Goal: Task Accomplishment & Management: Complete application form

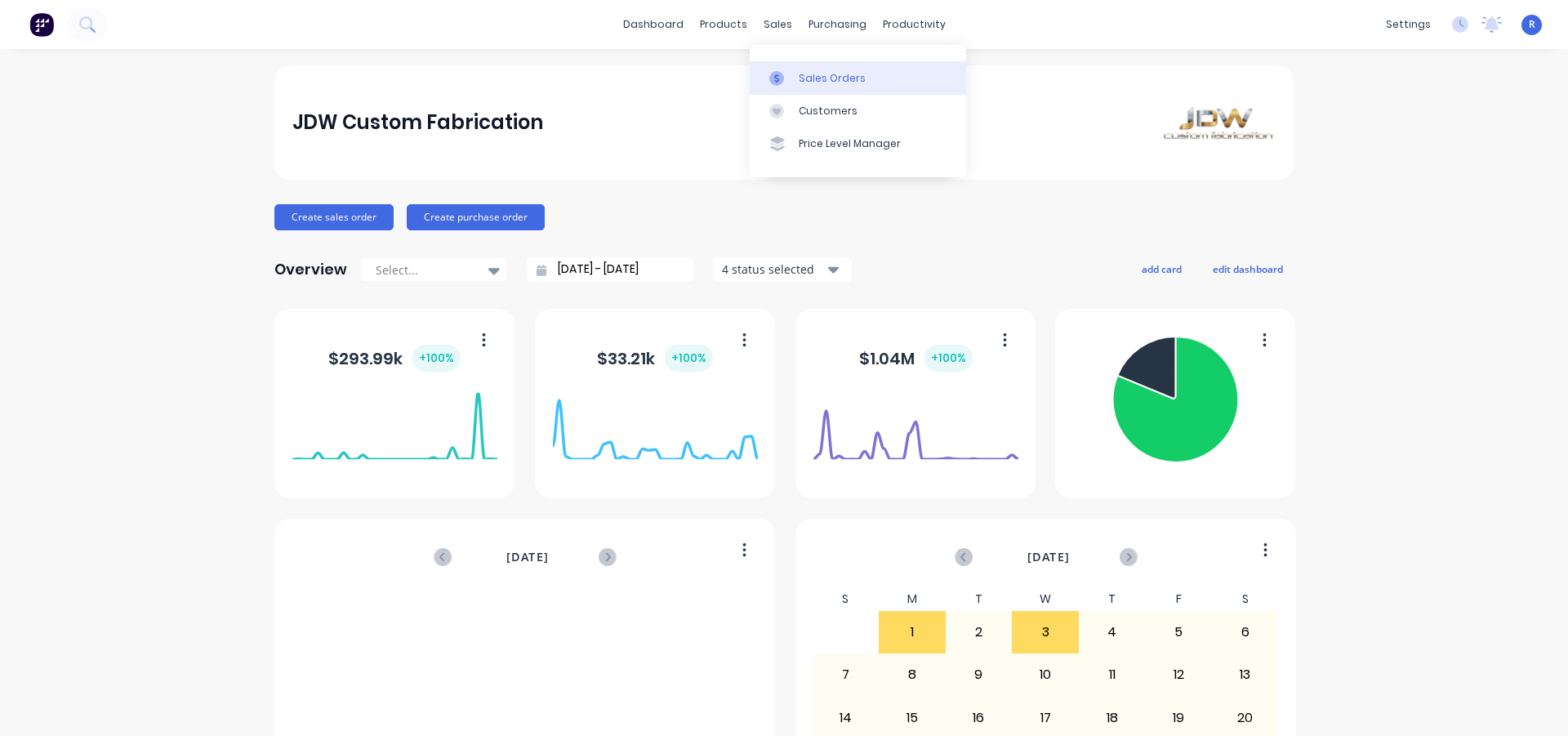
click at [809, 74] on div "Sales Orders" at bounding box center [832, 78] width 67 height 15
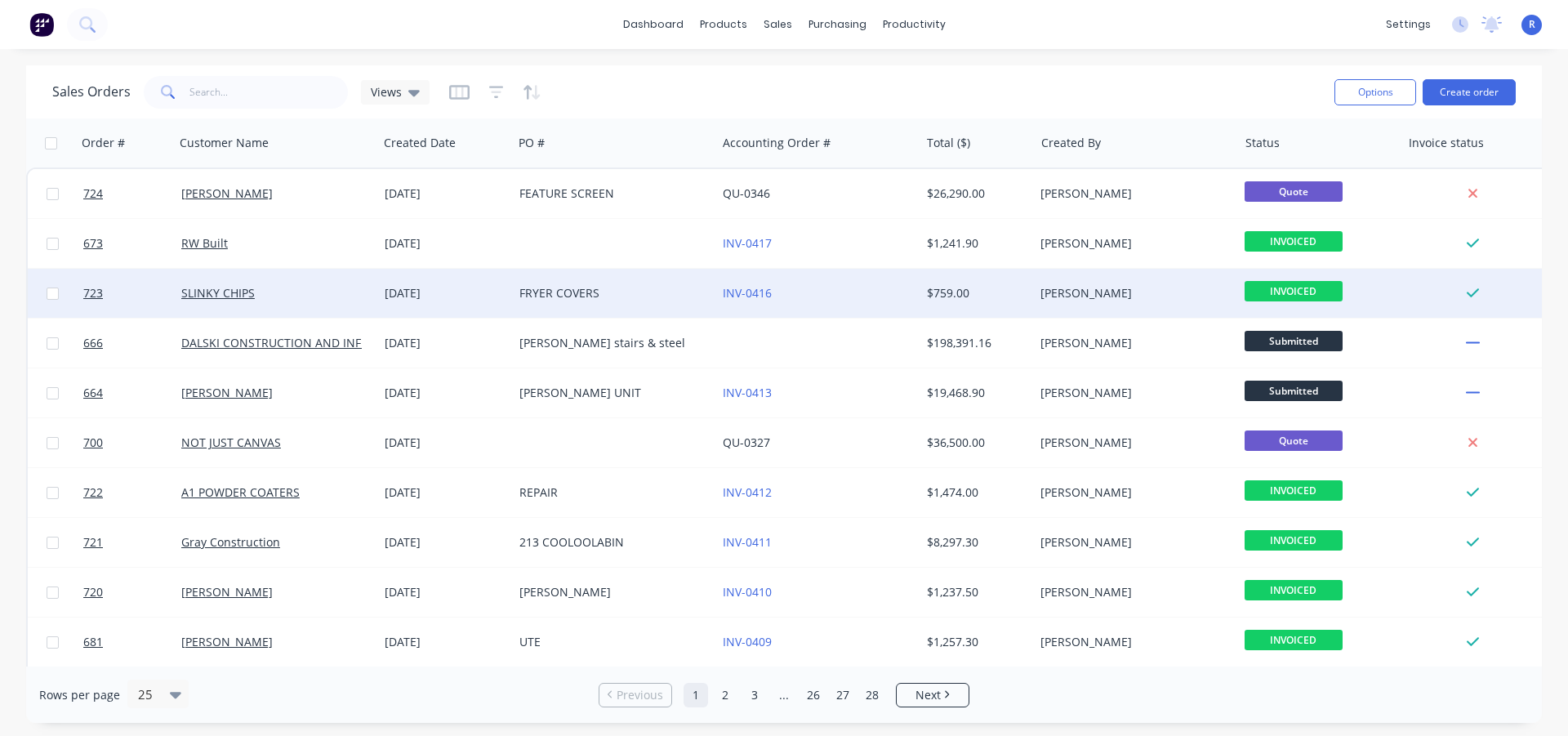
click at [510, 295] on div "[DATE]" at bounding box center [445, 293] width 135 height 49
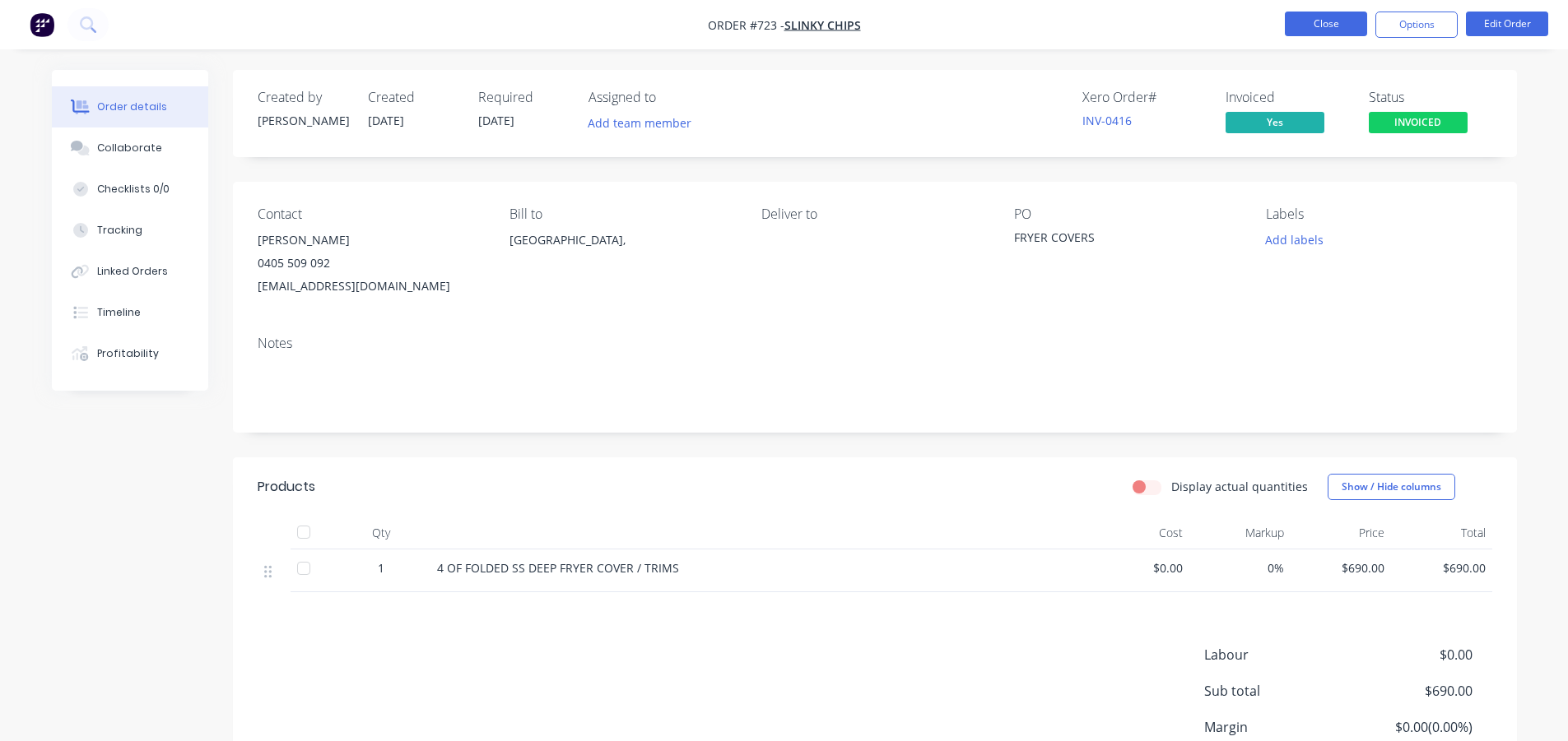
click at [1330, 31] on button "Close" at bounding box center [1326, 23] width 82 height 25
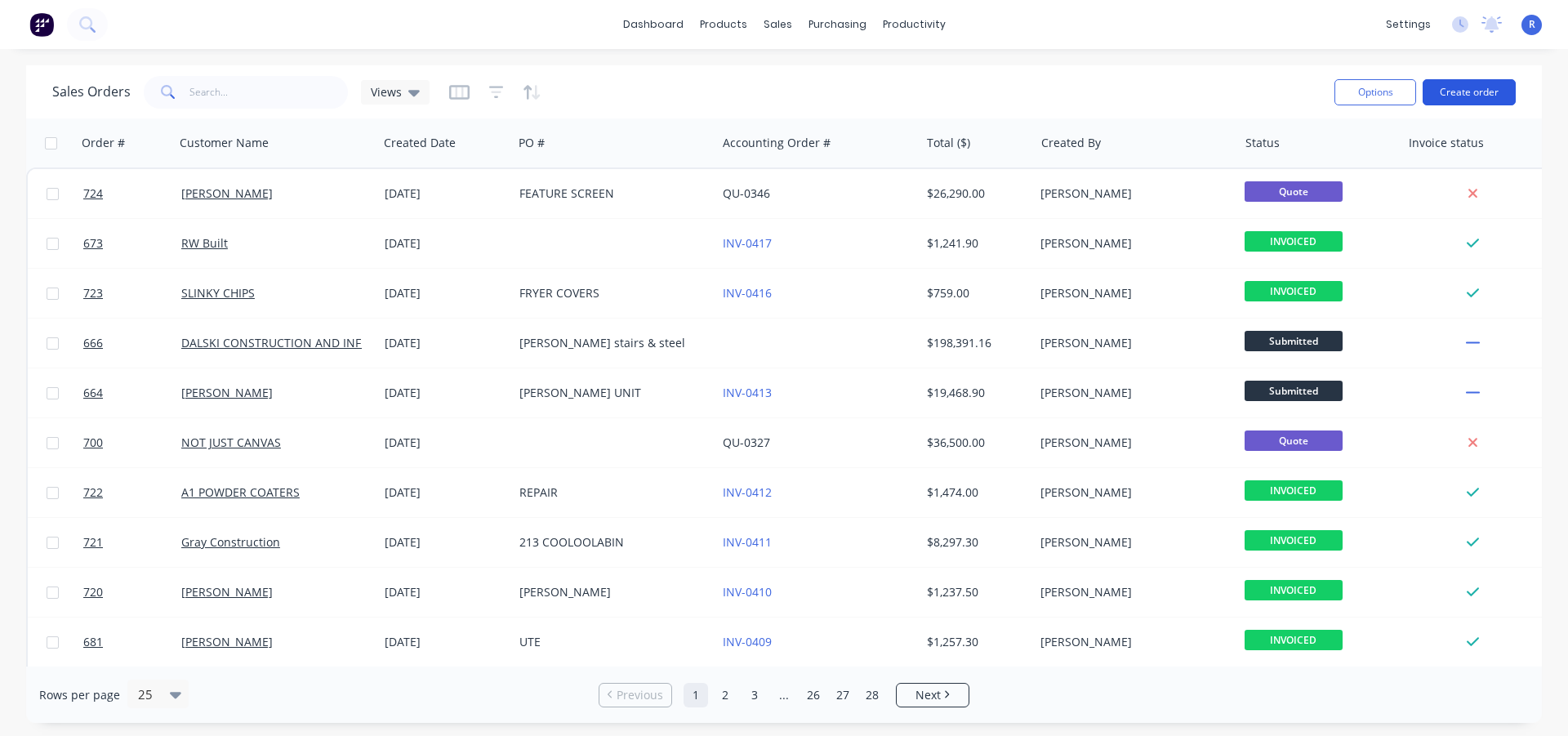
click at [1454, 94] on button "Create order" at bounding box center [1469, 92] width 93 height 26
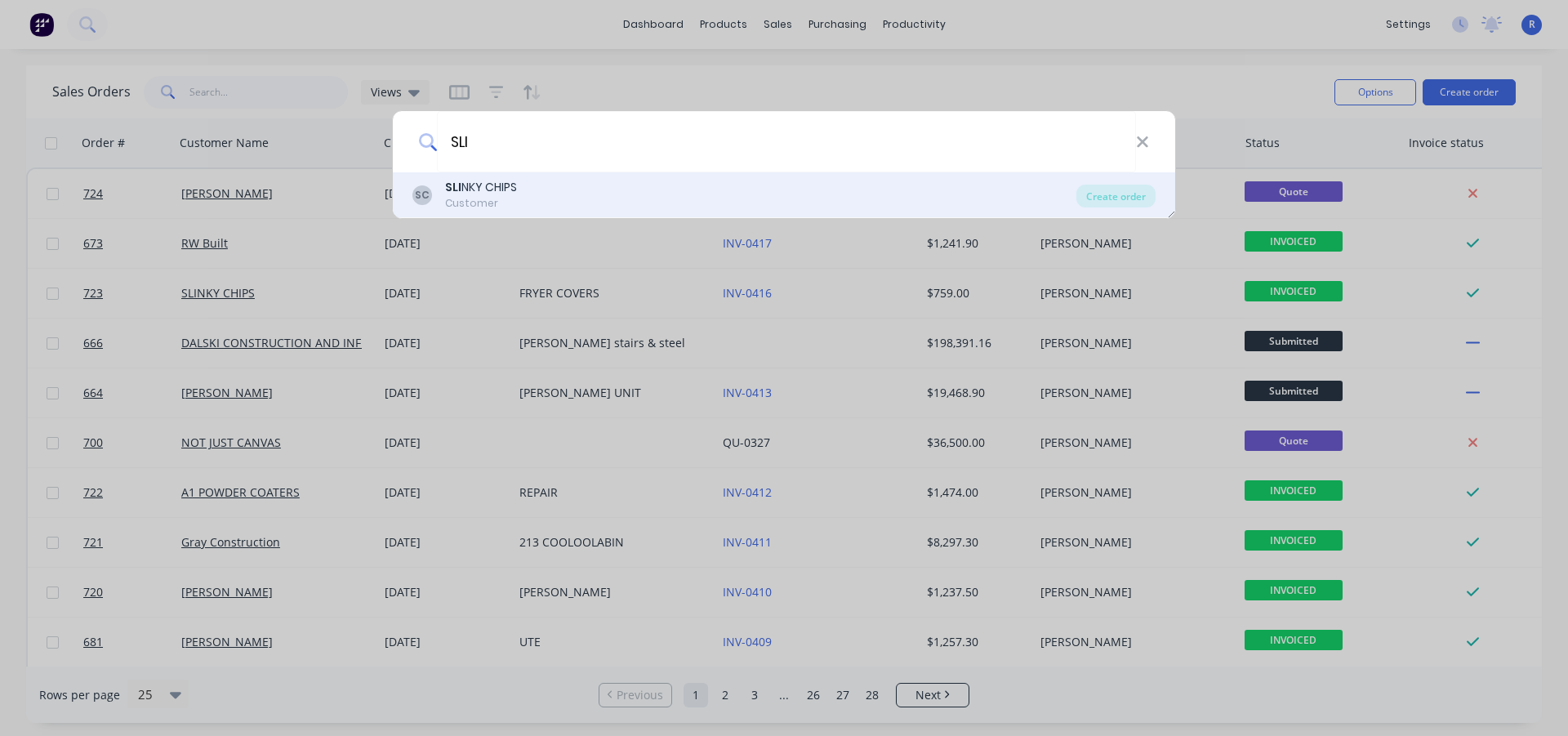
type input "SLI"
click at [506, 194] on div "SLI NKY CHIPS" at bounding box center [481, 187] width 72 height 17
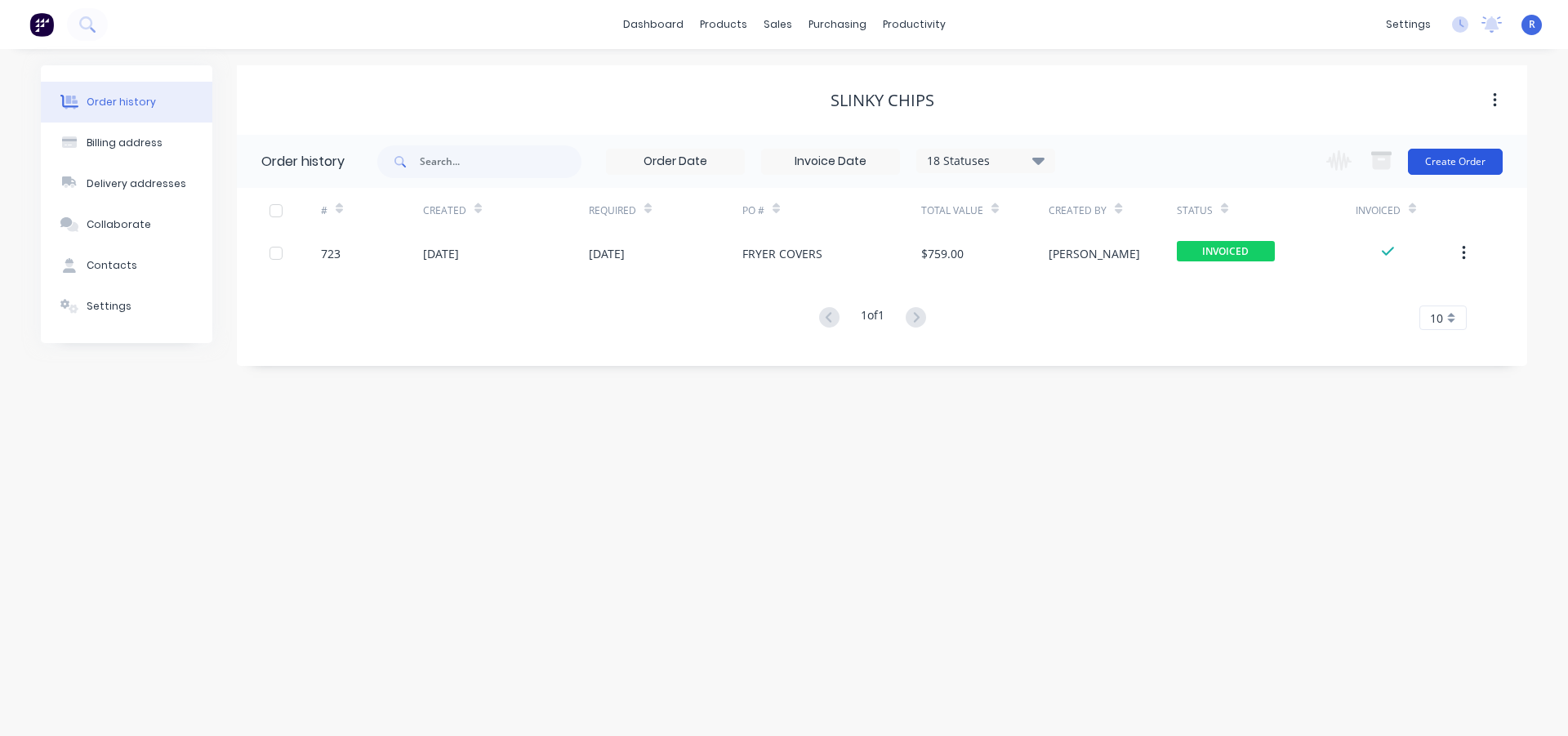
click at [1433, 167] on button "Create Order" at bounding box center [1455, 162] width 95 height 26
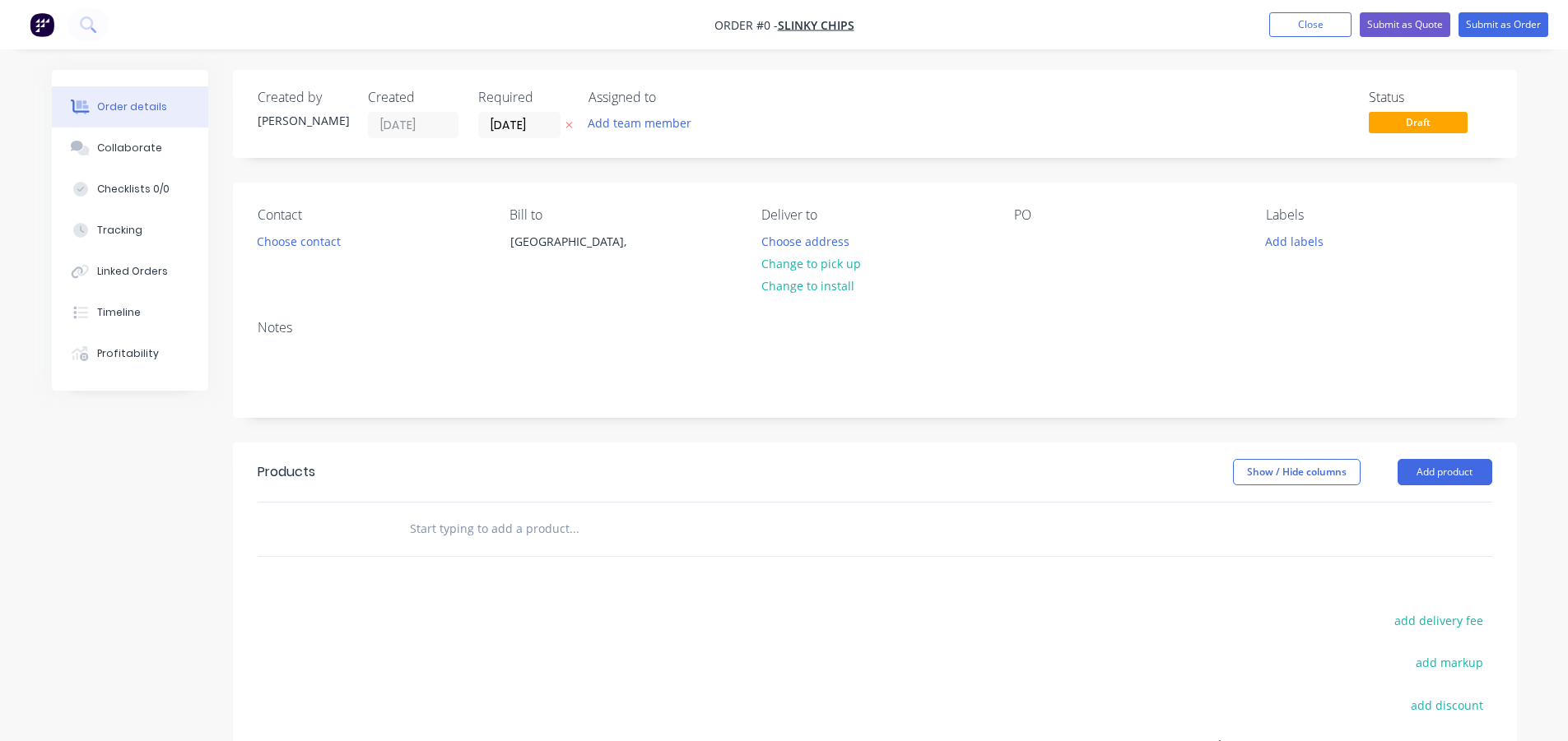
click at [1046, 230] on div "PO" at bounding box center [1127, 244] width 226 height 75
click at [1034, 237] on div at bounding box center [1027, 241] width 26 height 24
click at [1417, 465] on div "Order details Collaborate Checklists 0/0 Tracking Linked Orders Timeline Profit…" at bounding box center [784, 523] width 1498 height 906
click at [1435, 468] on button "Add product" at bounding box center [1445, 472] width 94 height 26
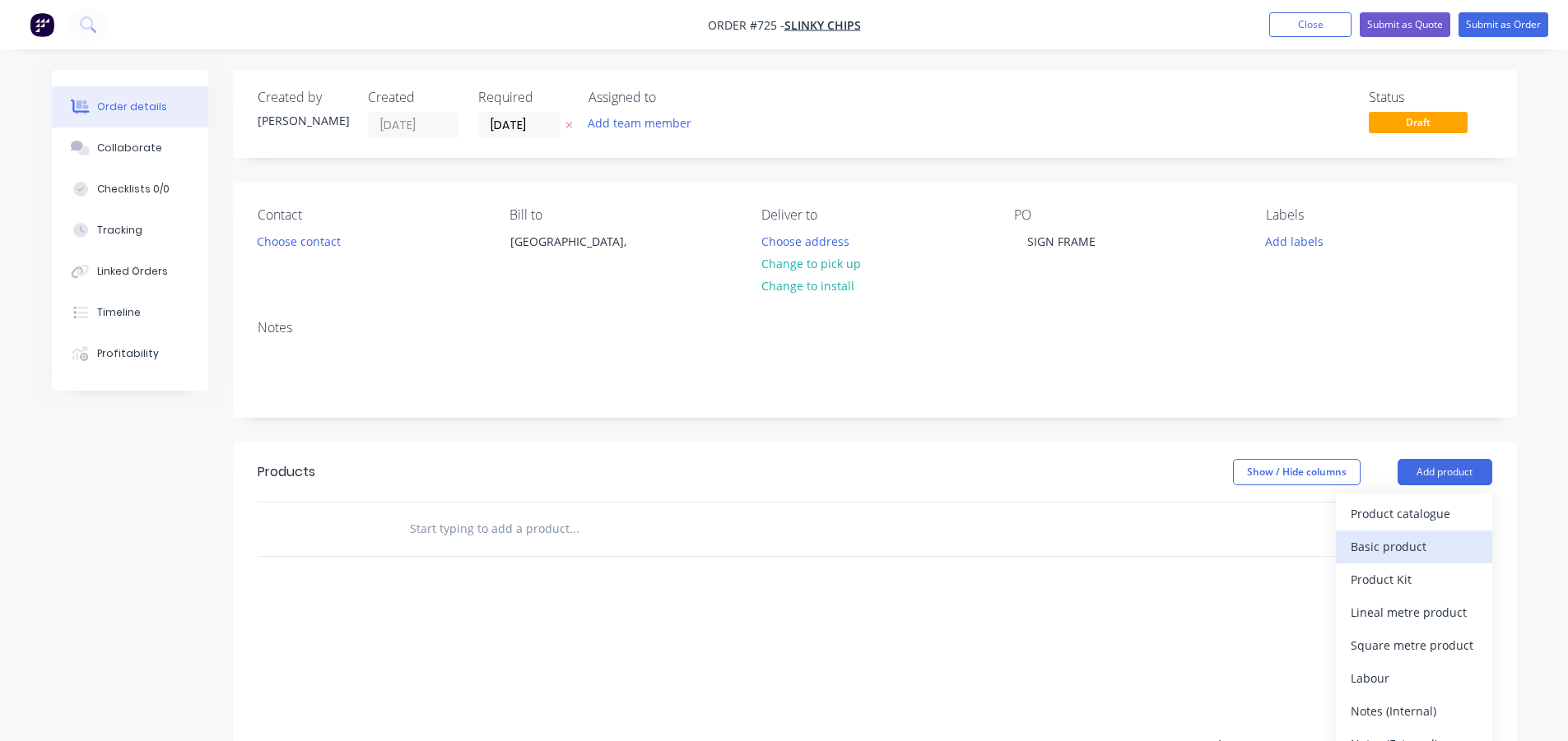
click at [1398, 557] on div "Basic product" at bounding box center [1414, 547] width 127 height 24
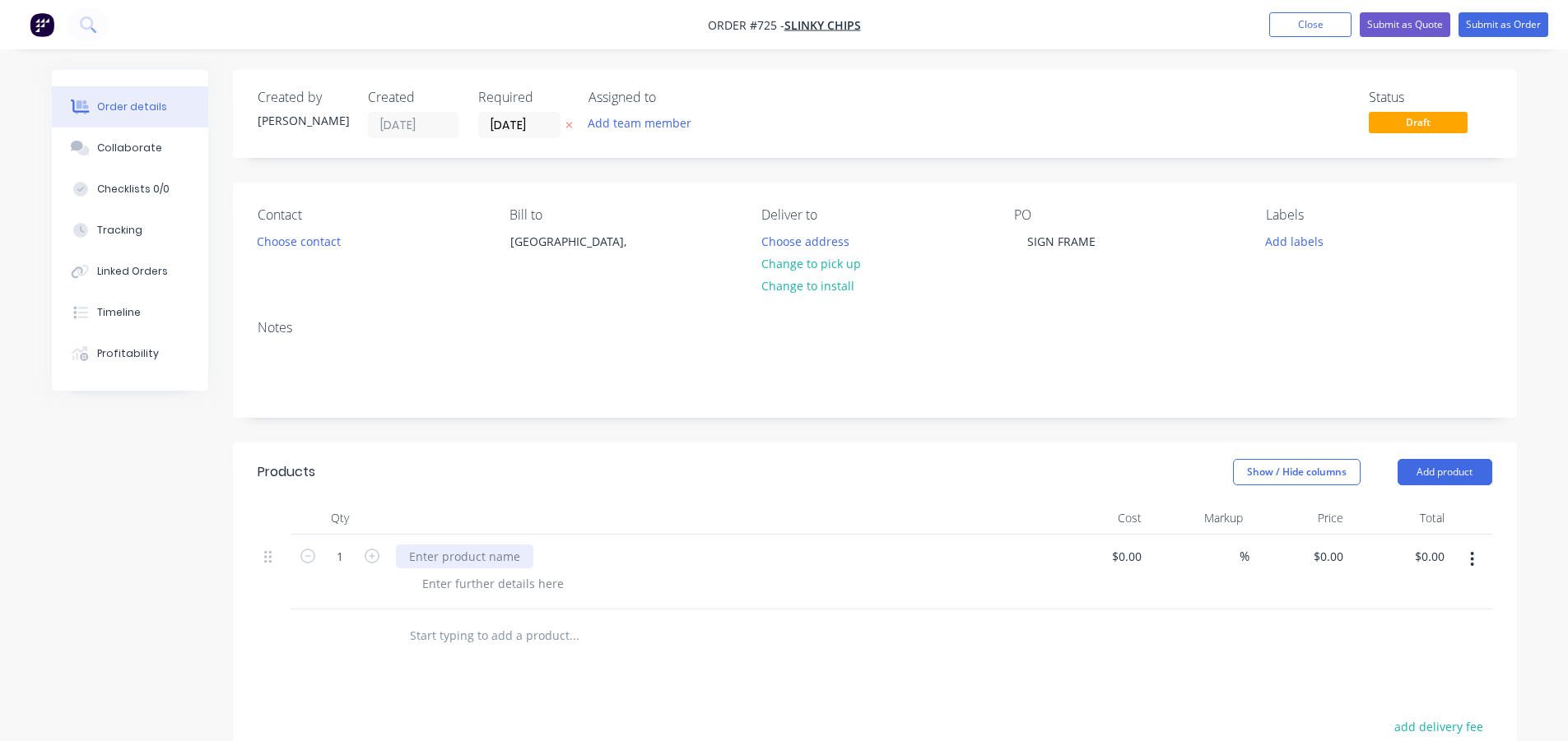
click at [471, 565] on div at bounding box center [464, 556] width 138 height 24
click at [487, 496] on header "Products Show / Hide columns Add product" at bounding box center [875, 472] width 1284 height 59
click at [1331, 554] on input "0" at bounding box center [1340, 556] width 18 height 24
type input "$400.00"
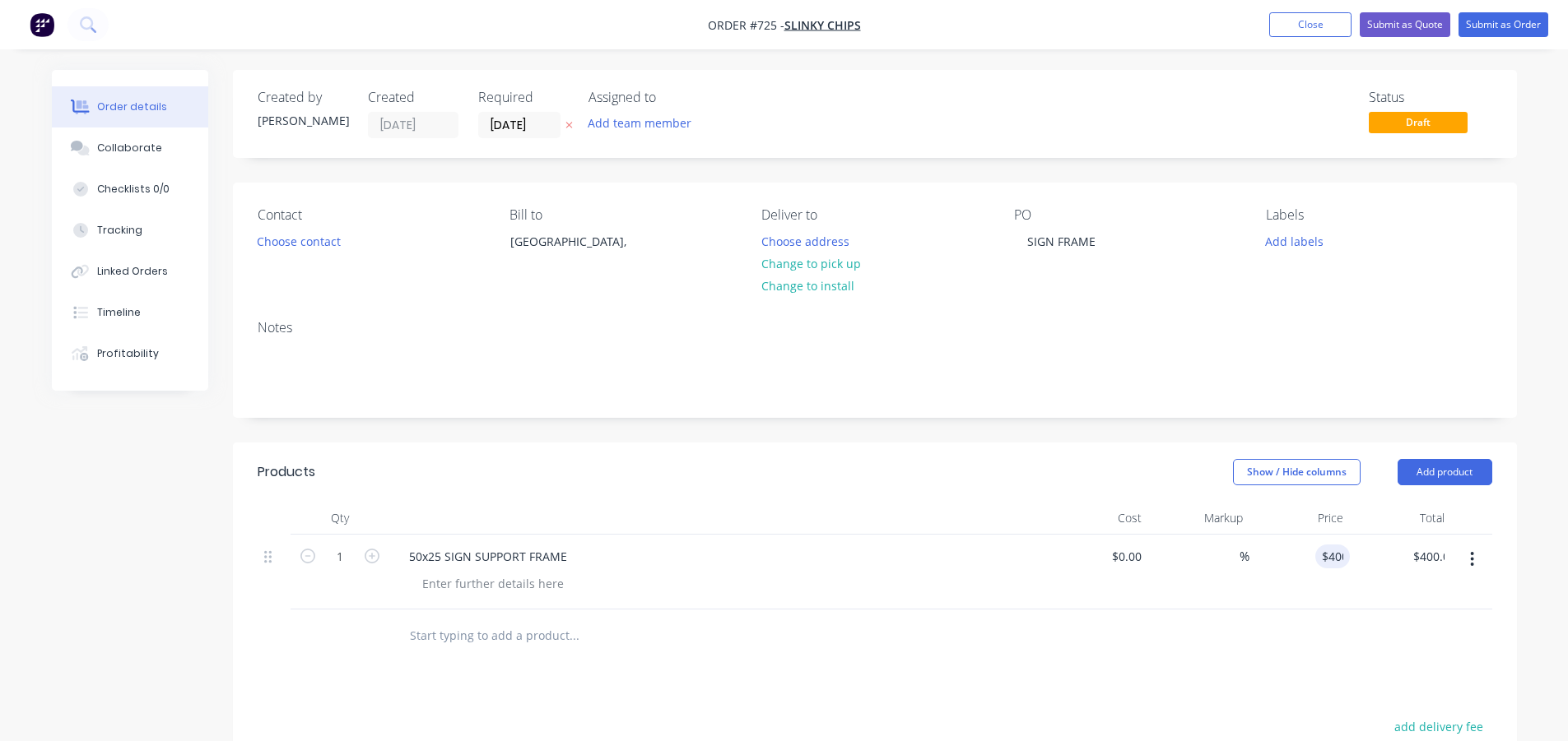
click at [922, 454] on header "Products Show / Hide columns Add product" at bounding box center [875, 472] width 1284 height 59
click at [1473, 22] on button "Submit as Order" at bounding box center [1502, 24] width 90 height 25
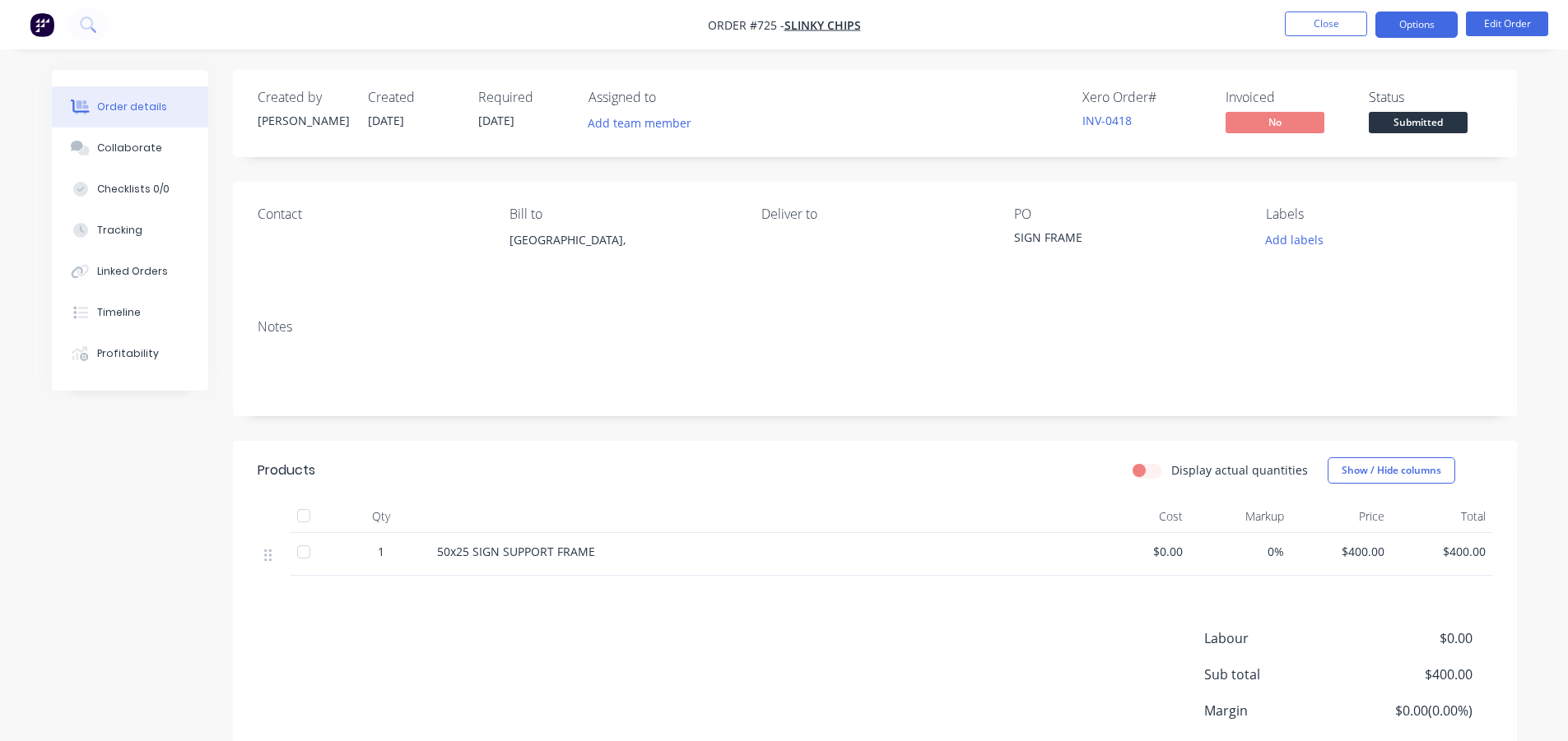
click at [1397, 25] on button "Options" at bounding box center [1416, 24] width 82 height 26
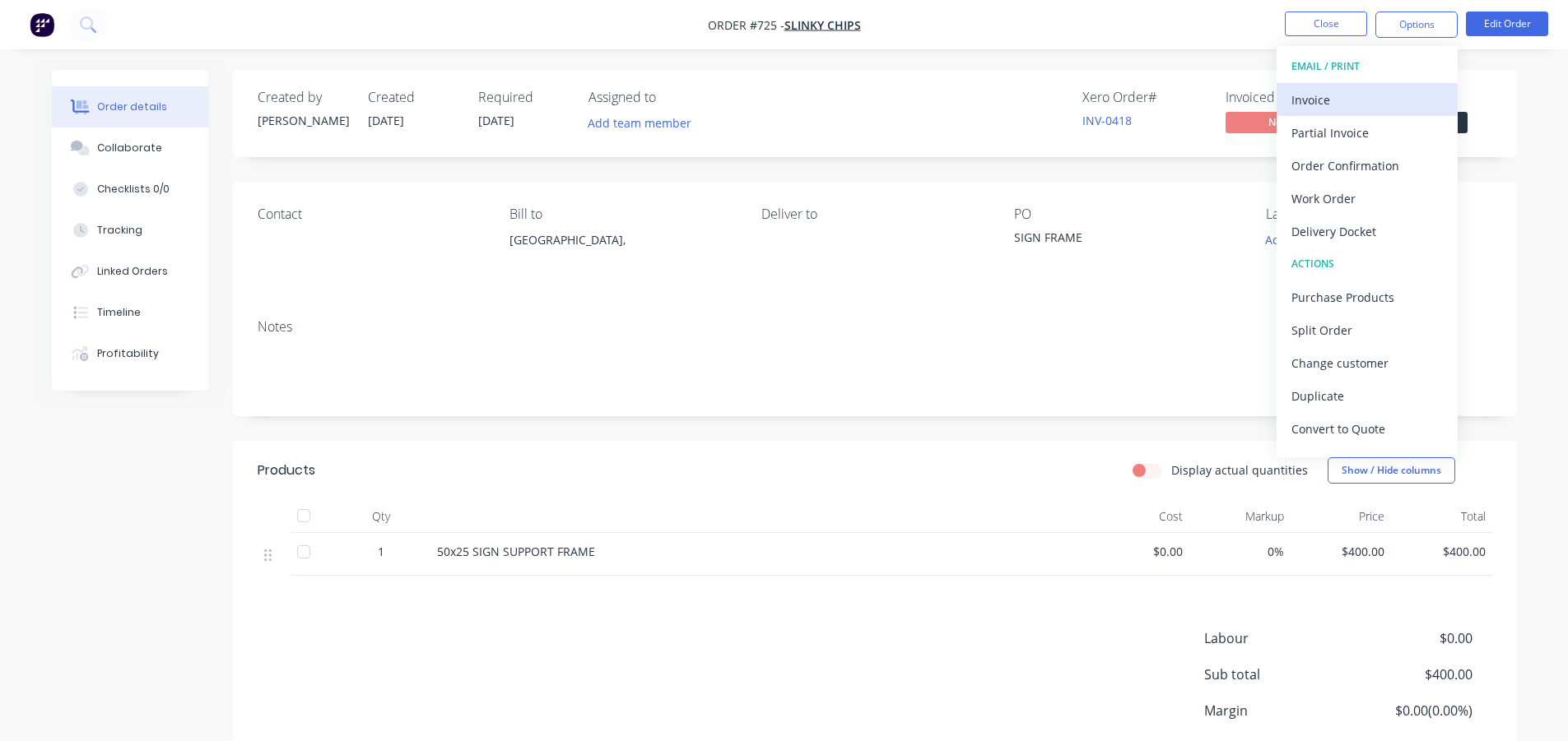
click at [1353, 93] on div "Invoice" at bounding box center [1367, 100] width 152 height 24
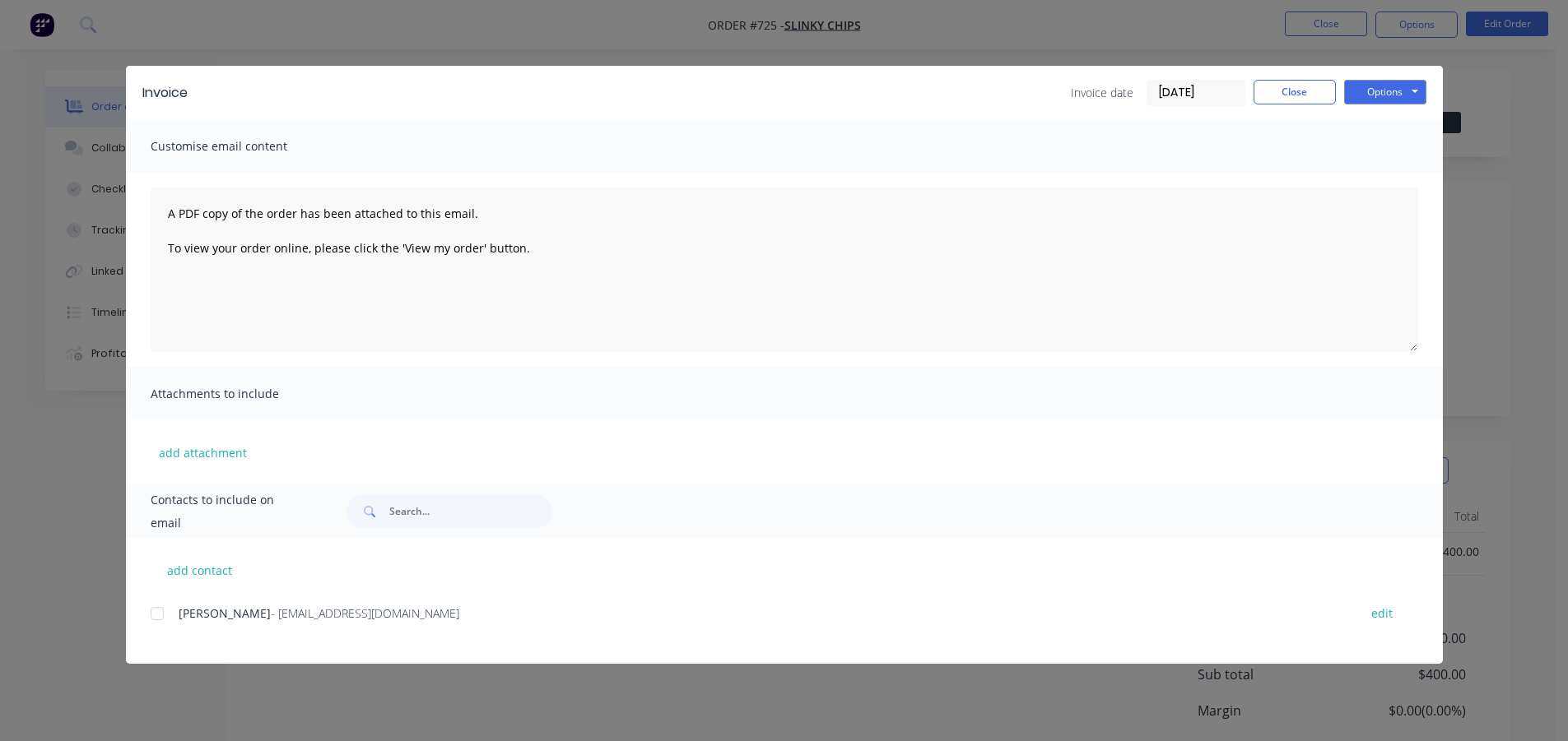
click at [155, 613] on div at bounding box center [157, 613] width 33 height 33
click at [1269, 93] on button "Close" at bounding box center [1294, 91] width 82 height 25
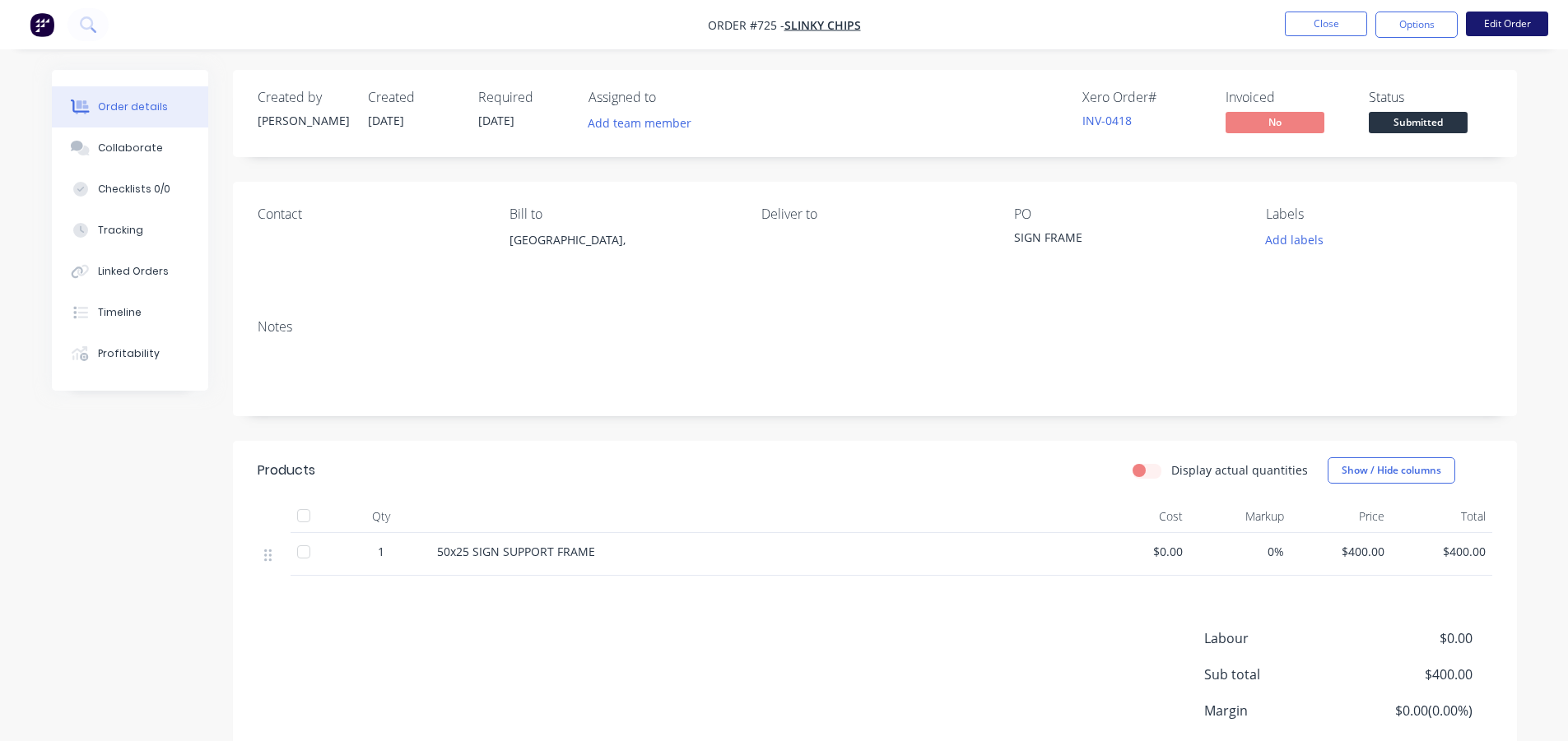
click at [1529, 18] on button "Edit Order" at bounding box center [1506, 23] width 82 height 25
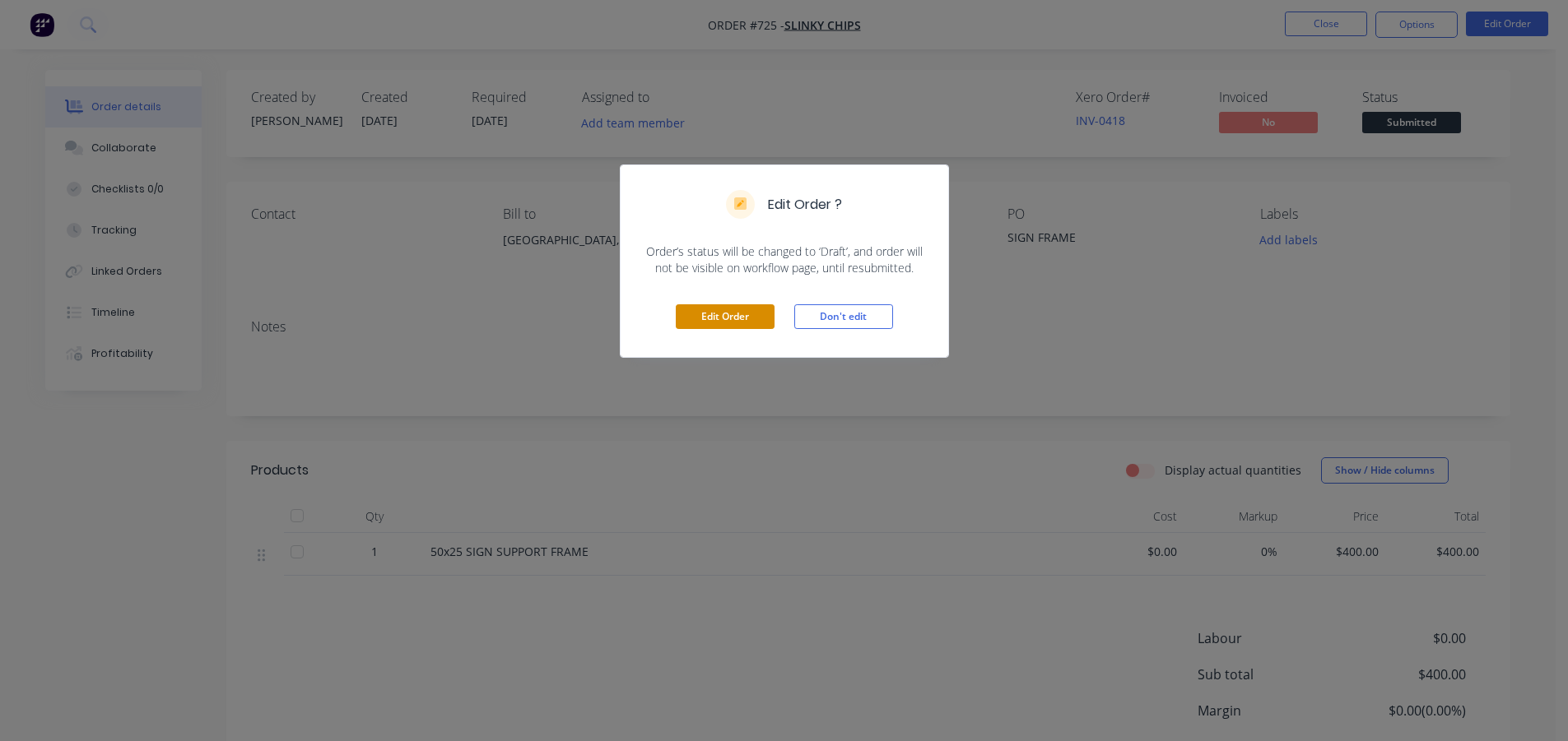
click at [719, 305] on button "Edit Order" at bounding box center [725, 316] width 99 height 25
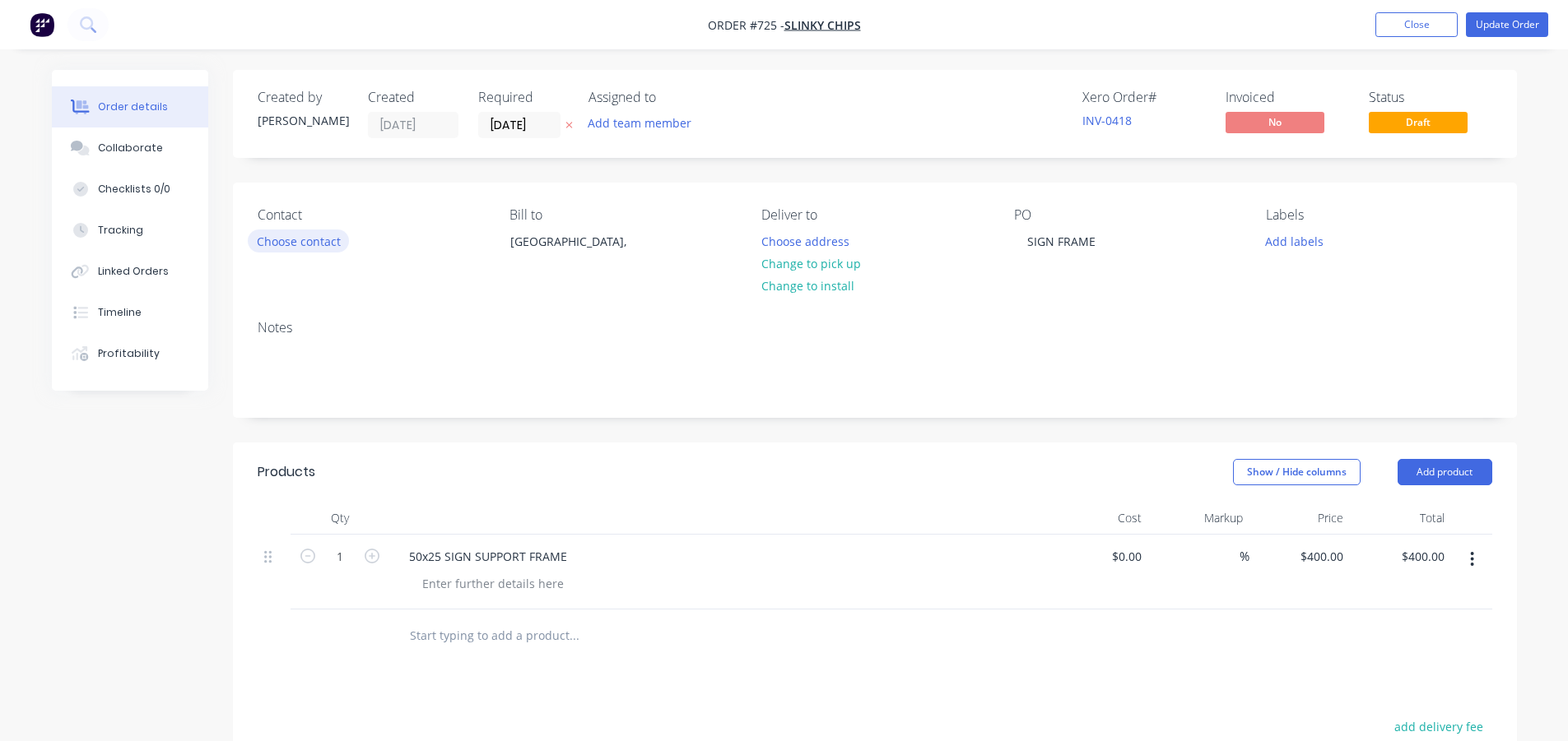
click at [290, 245] on button "Choose contact" at bounding box center [298, 240] width 101 height 22
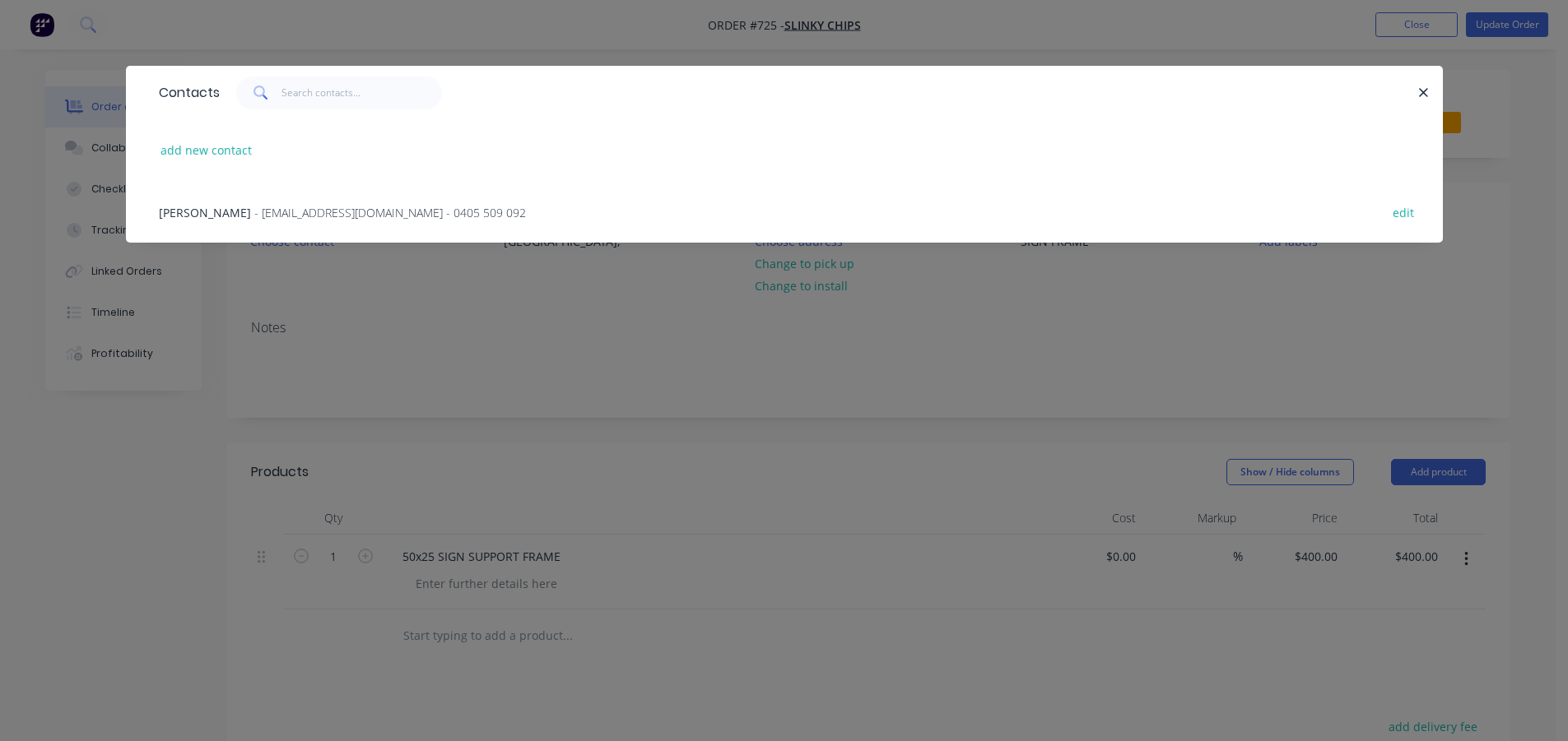
click at [221, 222] on div "[PERSON_NAME] - [PERSON_NAME][EMAIL_ADDRESS][DOMAIN_NAME] - 0405 509 092 edit" at bounding box center [784, 212] width 1268 height 62
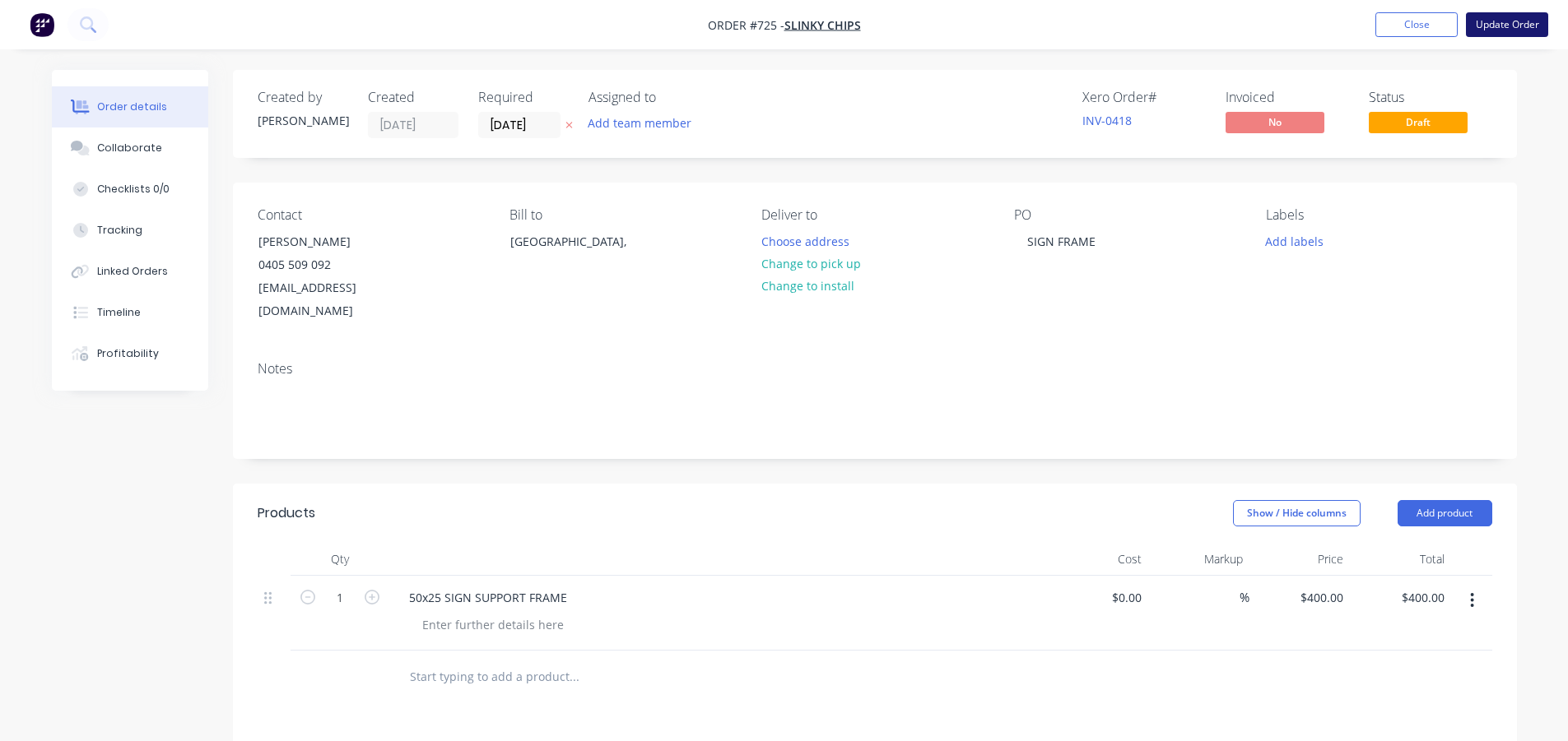
click at [1495, 30] on button "Update Order" at bounding box center [1506, 24] width 82 height 25
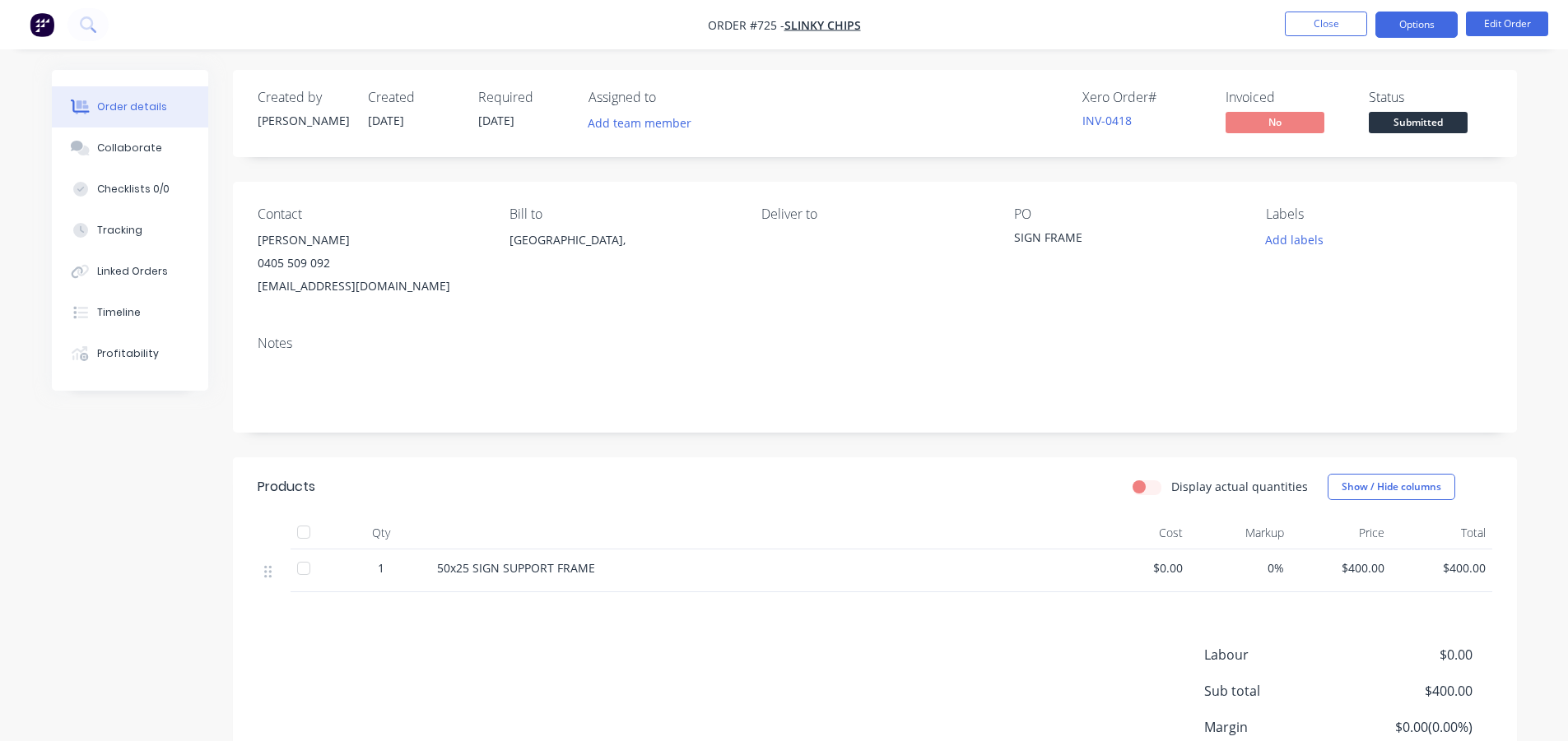
click at [1452, 22] on button "Options" at bounding box center [1416, 24] width 82 height 26
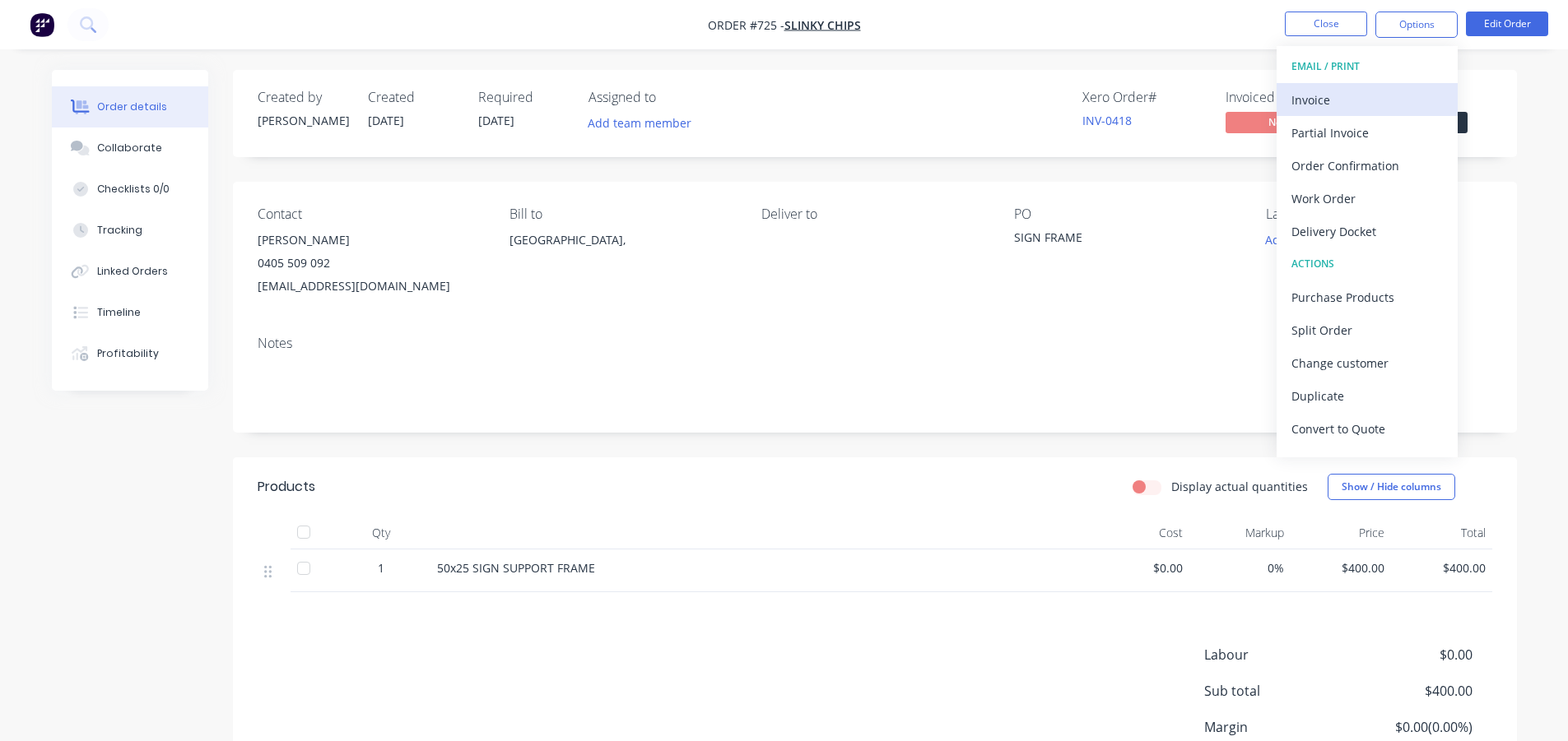
click at [1381, 92] on div "Invoice" at bounding box center [1367, 100] width 152 height 24
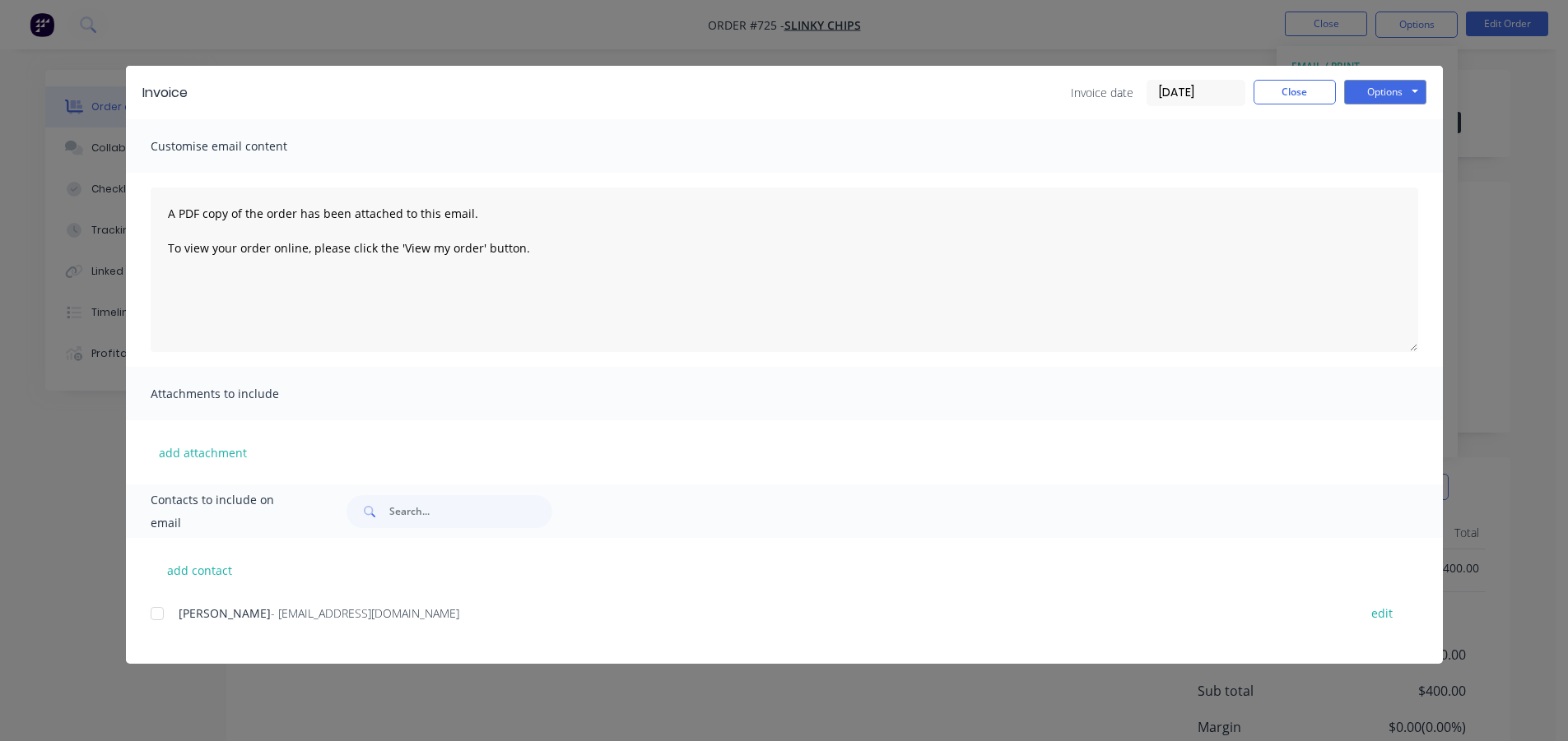
click at [153, 614] on div at bounding box center [157, 613] width 33 height 33
click at [1369, 87] on button "Options" at bounding box center [1385, 91] width 82 height 25
click at [1372, 170] on button "Email" at bounding box center [1397, 175] width 105 height 27
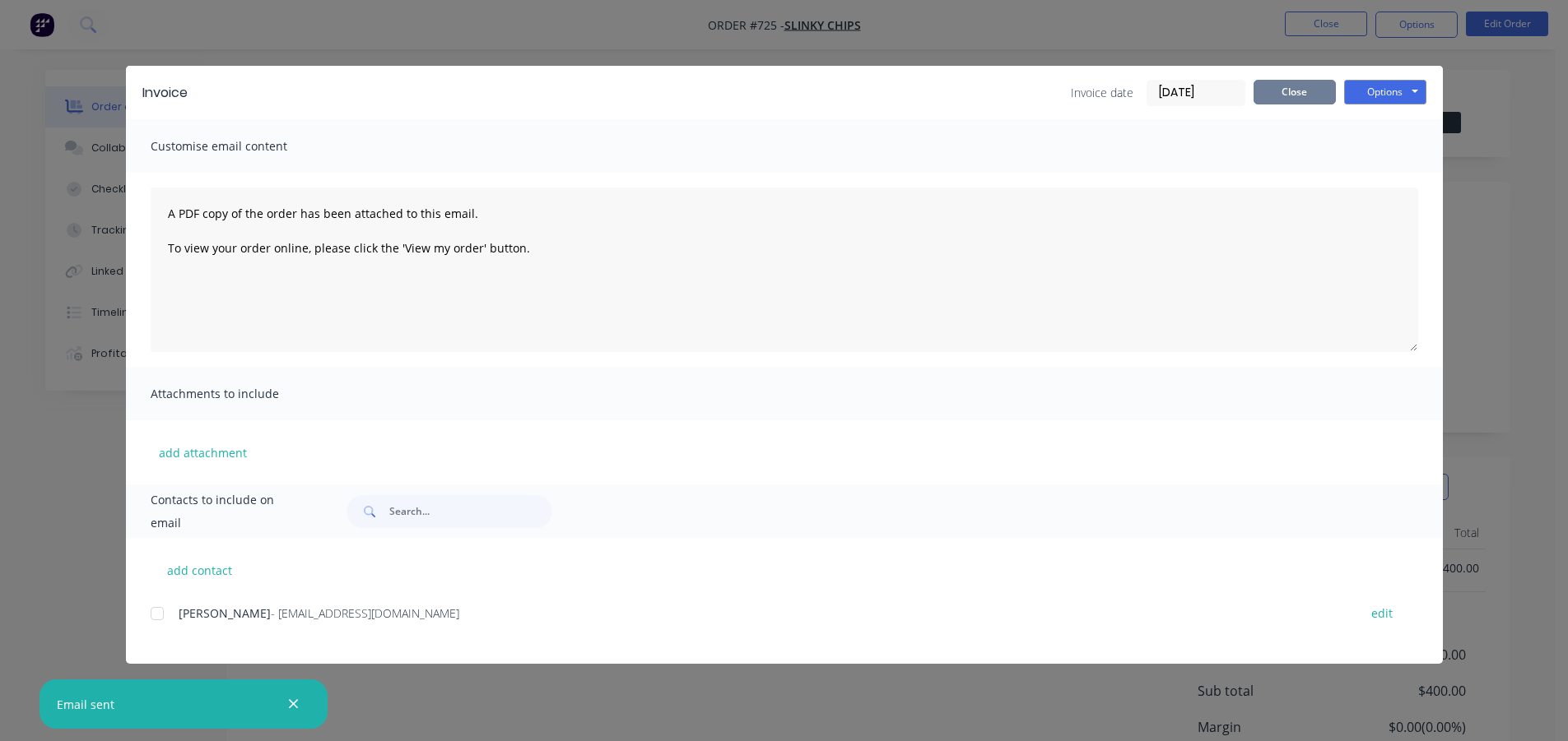
click at [1308, 101] on button "Close" at bounding box center [1294, 91] width 82 height 25
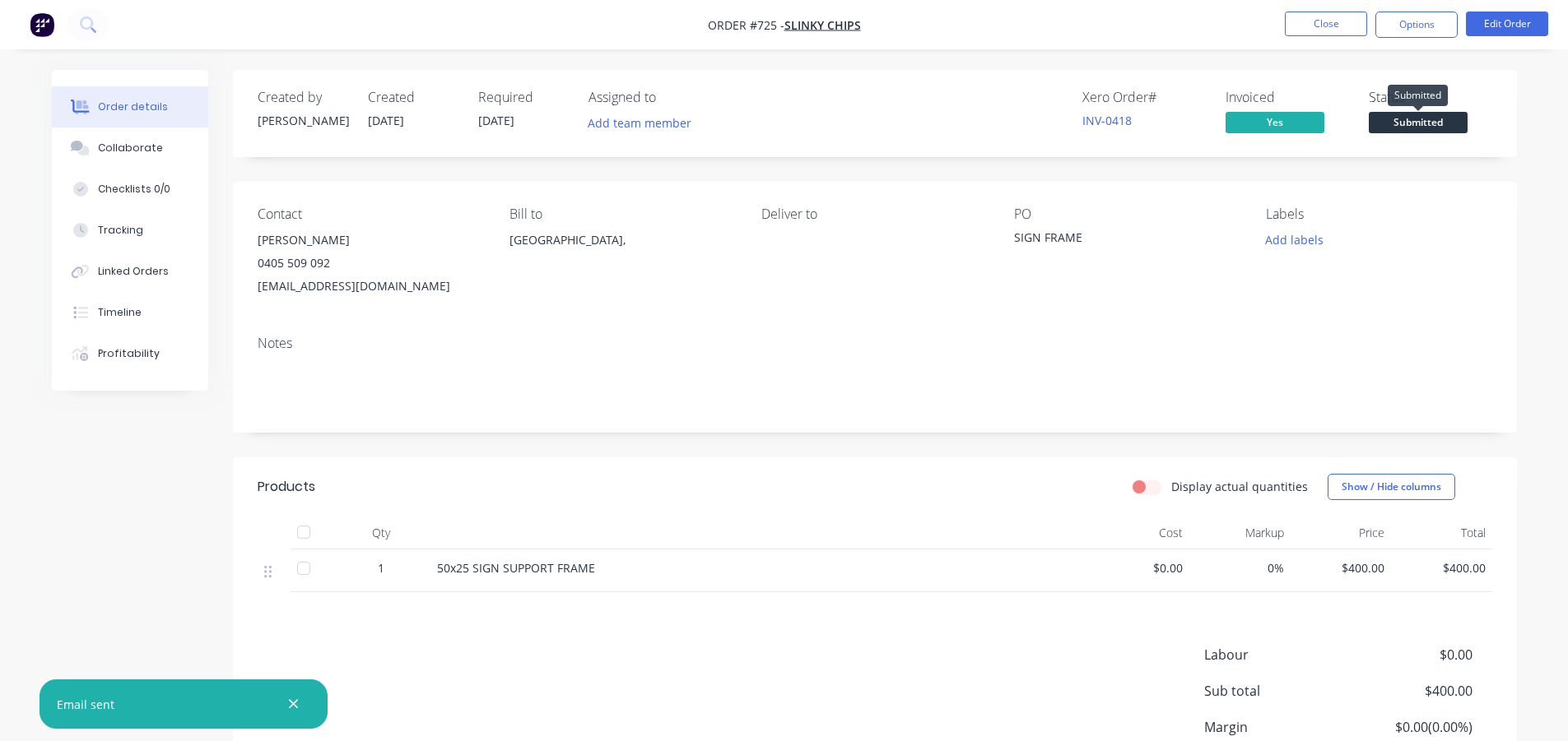
click at [1376, 123] on span "Submitted" at bounding box center [1417, 122] width 99 height 20
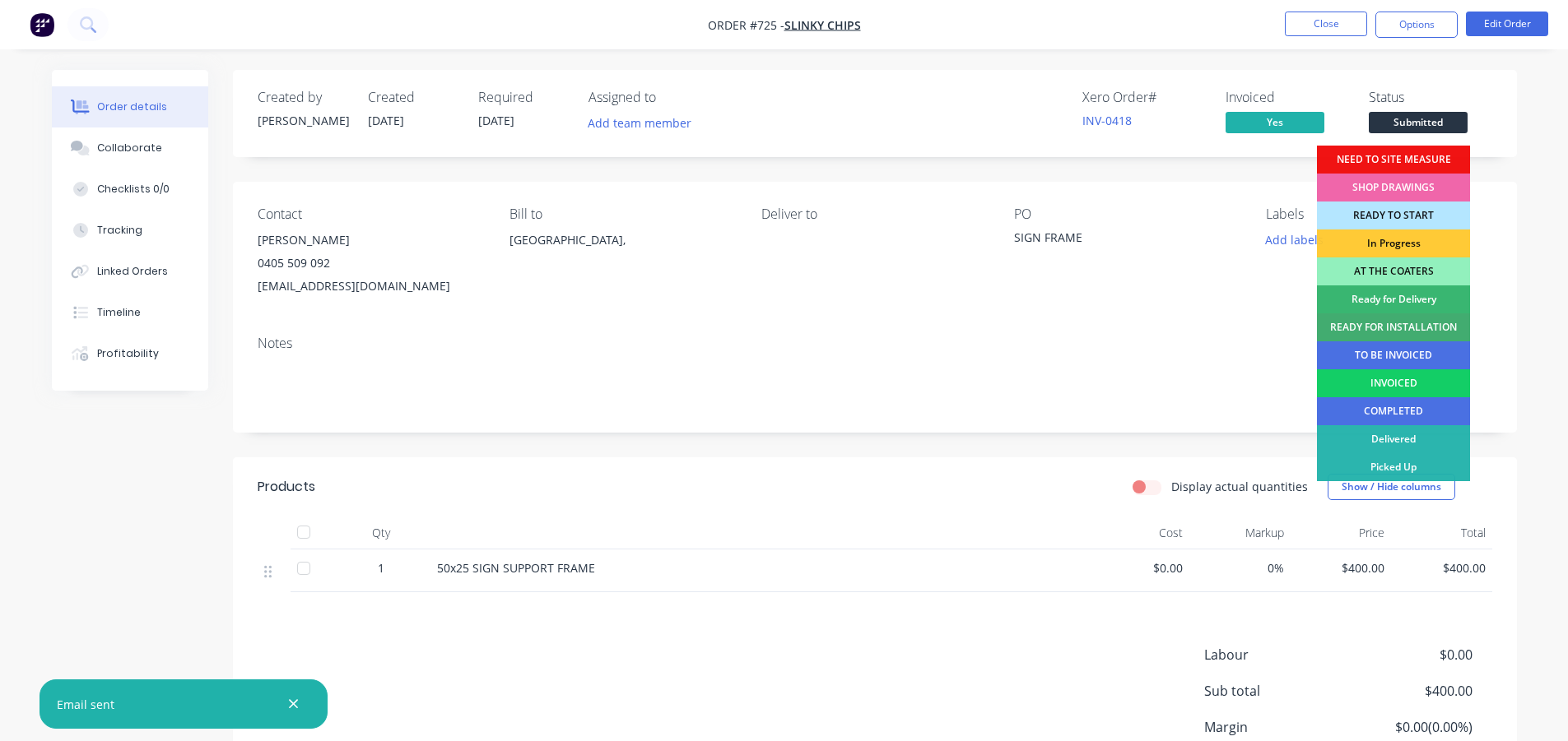
click at [1395, 370] on div "INVOICED" at bounding box center [1393, 383] width 153 height 28
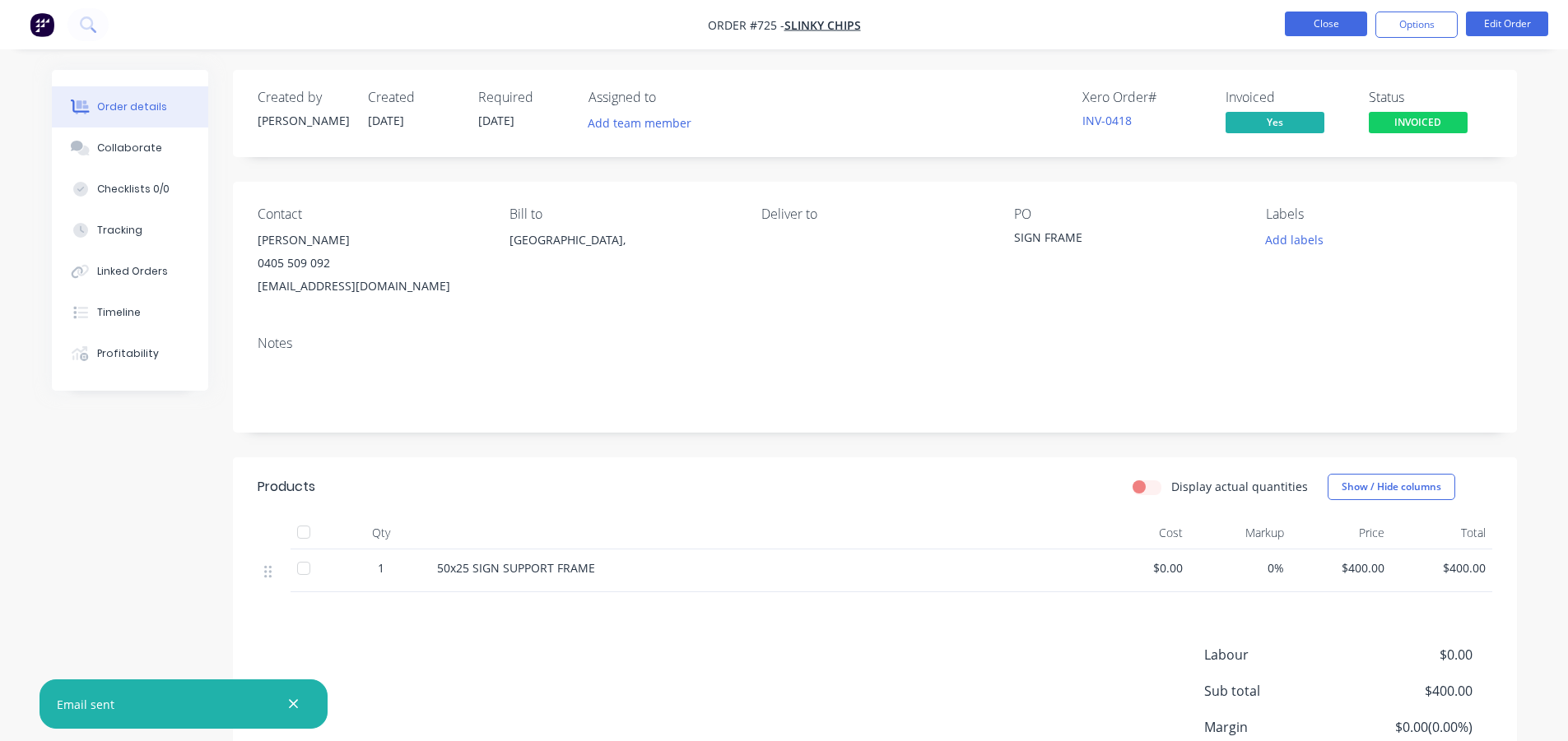
click at [1312, 29] on button "Close" at bounding box center [1326, 23] width 82 height 25
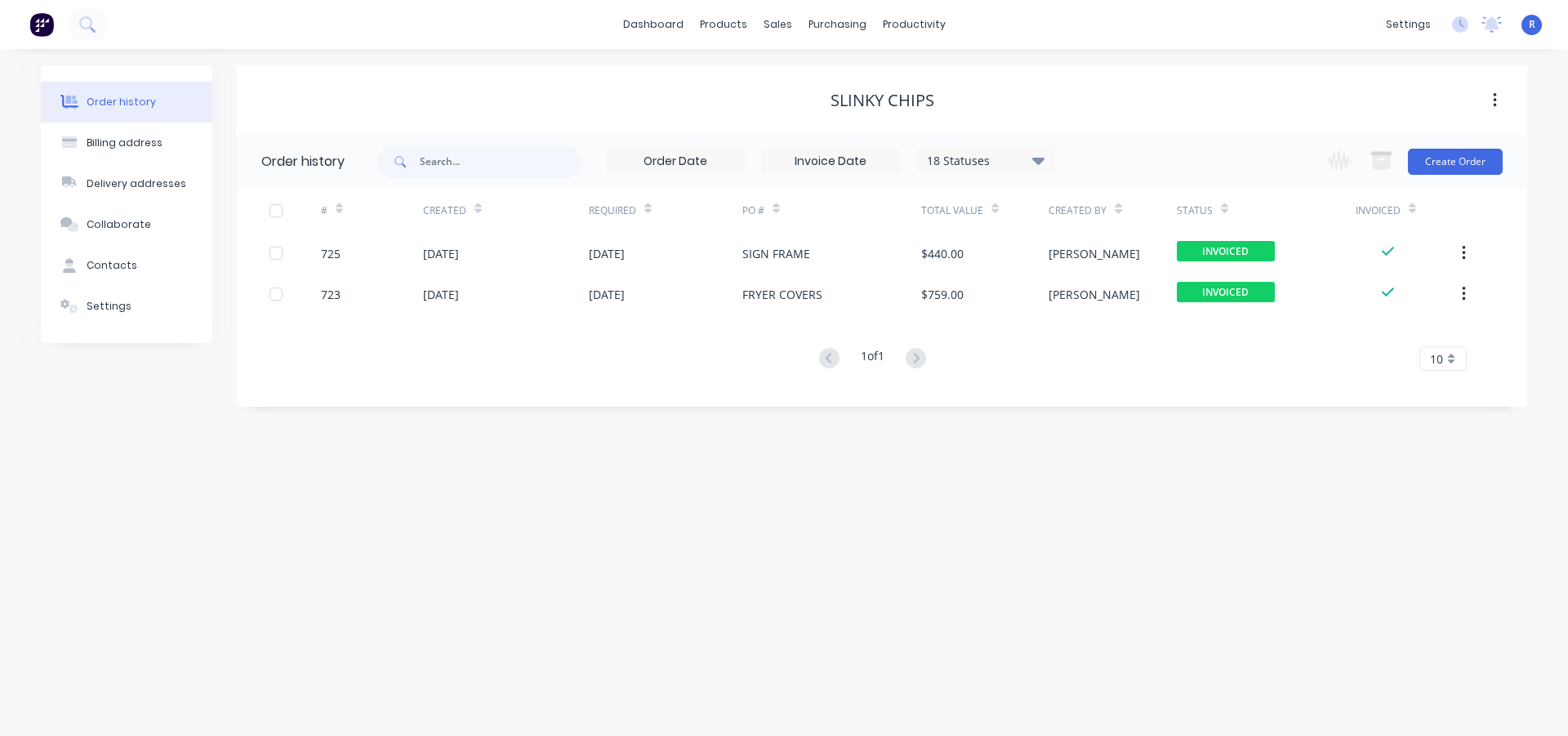
click at [1104, 88] on div "SLINKY CHIPS" at bounding box center [882, 100] width 1290 height 29
